Goal: Transaction & Acquisition: Purchase product/service

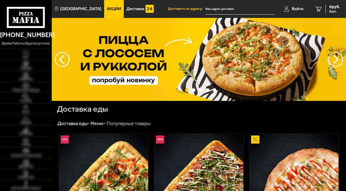
type input "[STREET_ADDRESS]"
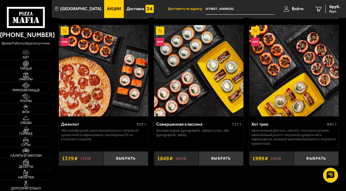
scroll to position [625, 0]
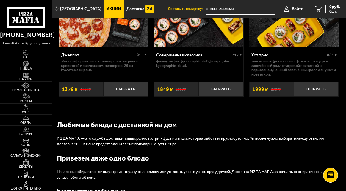
click at [29, 67] on span "Пицца" at bounding box center [26, 68] width 52 height 3
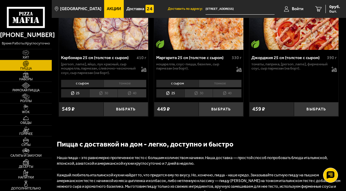
scroll to position [1994, 0]
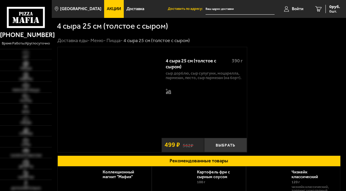
type input "[STREET_ADDRESS]"
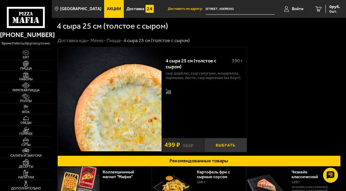
click at [227, 143] on button "Выбрать" at bounding box center [225, 145] width 43 height 14
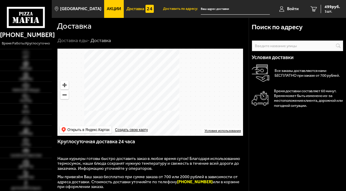
type input "[STREET_ADDRESS]"
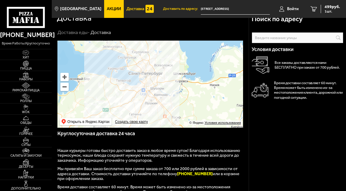
scroll to position [30, 0]
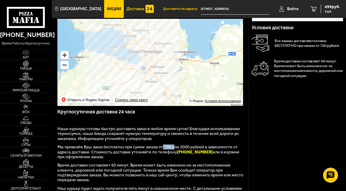
drag, startPoint x: 161, startPoint y: 146, endPoint x: 180, endPoint y: 146, distance: 19.4
click at [180, 146] on span "Мы привезём Ваш заказ бесплатно при сумме заказа от 700 или 2000 рублей в завис…" at bounding box center [148, 151] width 182 height 15
